Goal: Information Seeking & Learning: Learn about a topic

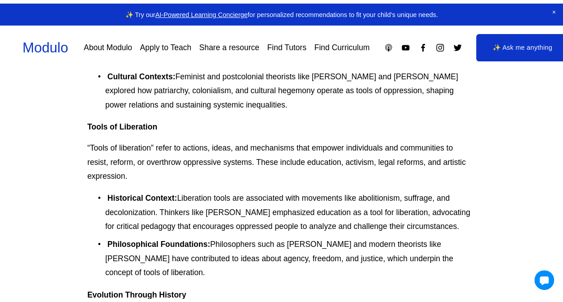
scroll to position [351, 0]
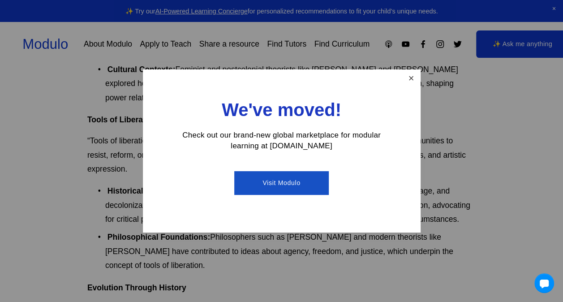
click at [409, 78] on link "Close" at bounding box center [411, 79] width 16 height 16
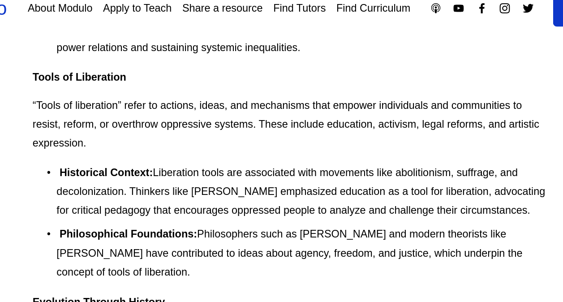
scroll to position [375, 0]
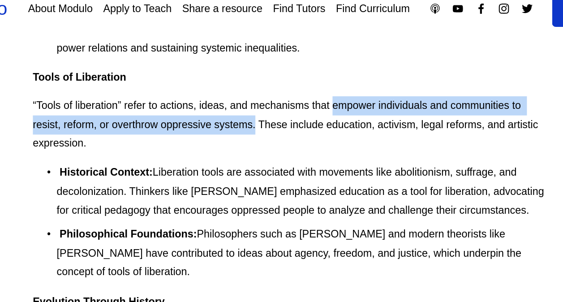
drag, startPoint x: 314, startPoint y: 119, endPoint x: 255, endPoint y: 133, distance: 61.2
click at [255, 133] on p "“Tools of liberation” refer to actions, ideas, and mechanisms that empower indi…" at bounding box center [281, 131] width 388 height 43
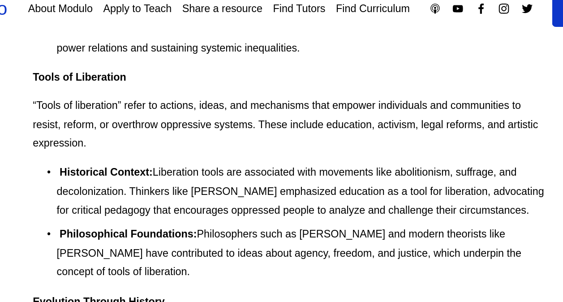
drag, startPoint x: 255, startPoint y: 133, endPoint x: 293, endPoint y: 161, distance: 48.1
click at [293, 161] on p "Historical Context: Liberation tools are associated with movements like aboliti…" at bounding box center [290, 181] width 371 height 43
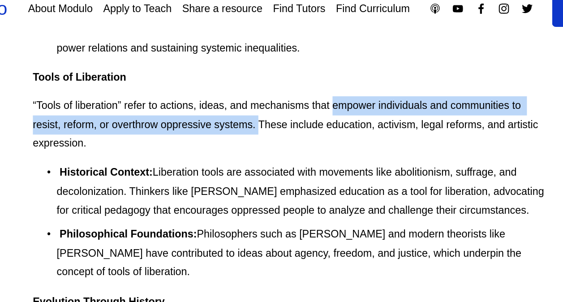
drag, startPoint x: 312, startPoint y: 116, endPoint x: 257, endPoint y: 135, distance: 58.5
click at [257, 135] on p "“Tools of liberation” refer to actions, ideas, and mechanisms that empower indi…" at bounding box center [281, 131] width 388 height 43
copy p "empower individuals and communities to resist, reform, or overthrow oppressive …"
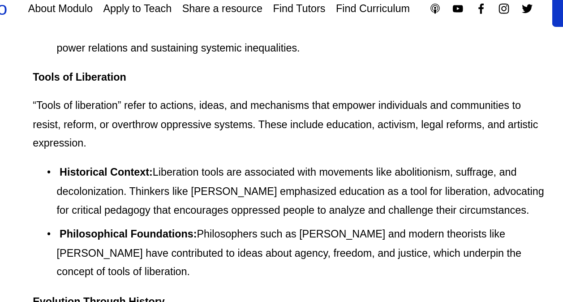
click at [287, 176] on p "Historical Context: Liberation tools are associated with movements like aboliti…" at bounding box center [290, 181] width 371 height 43
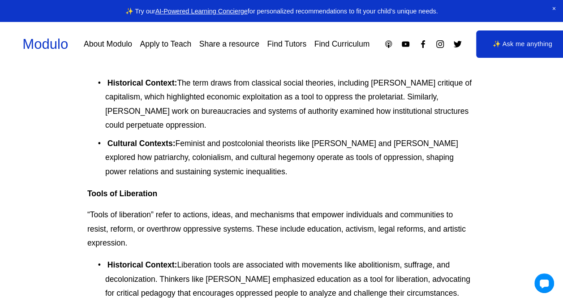
scroll to position [269, 0]
